Goal: Use online tool/utility

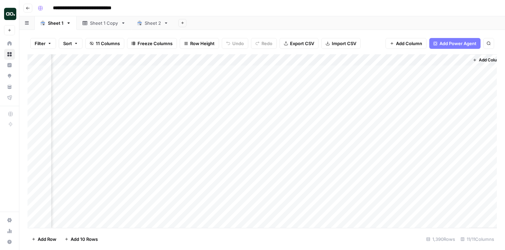
scroll to position [0, 354]
click at [438, 70] on div "Add Column" at bounding box center [262, 141] width 469 height 174
click at [433, 80] on div "Add Column" at bounding box center [262, 141] width 469 height 174
click at [437, 73] on div "Add Column" at bounding box center [262, 141] width 469 height 174
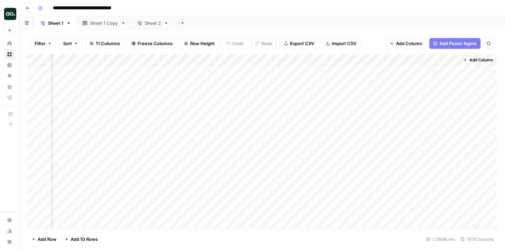
scroll to position [0, 0]
